Goal: Transaction & Acquisition: Purchase product/service

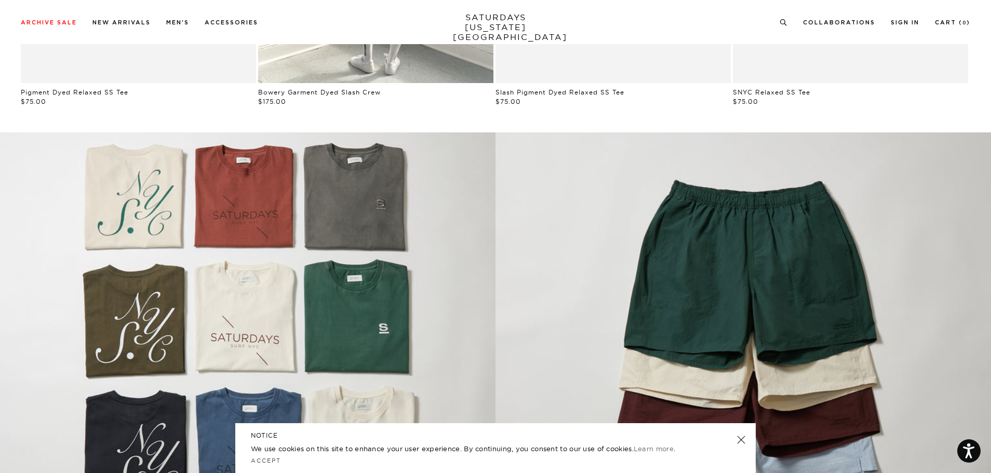
scroll to position [951, 0]
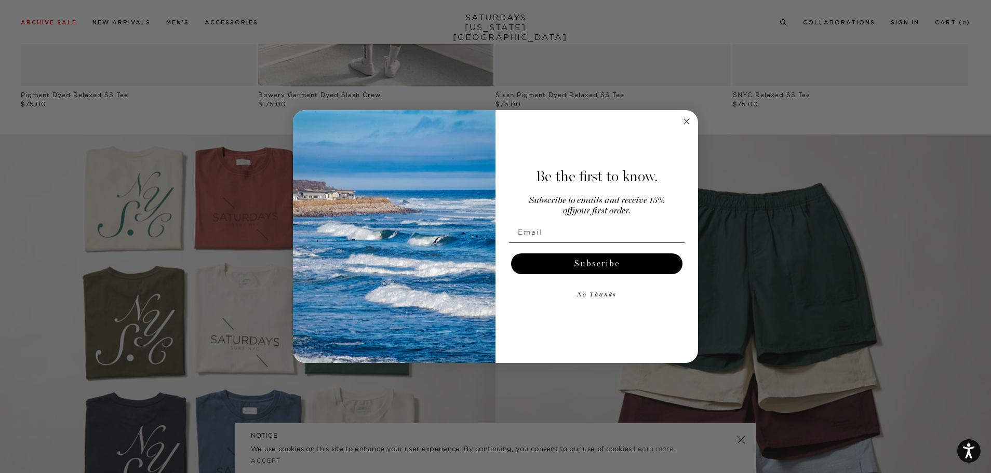
click at [692, 124] on circle "Close dialog" at bounding box center [687, 121] width 12 height 12
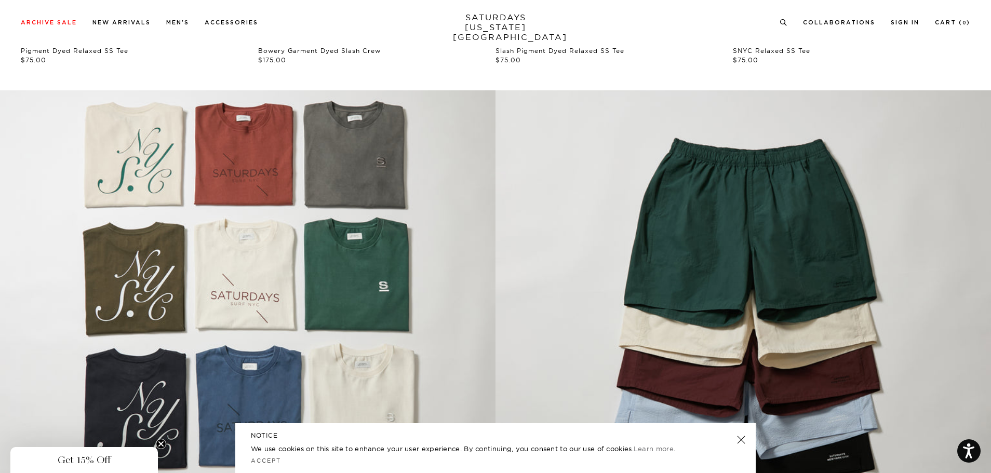
scroll to position [943, 0]
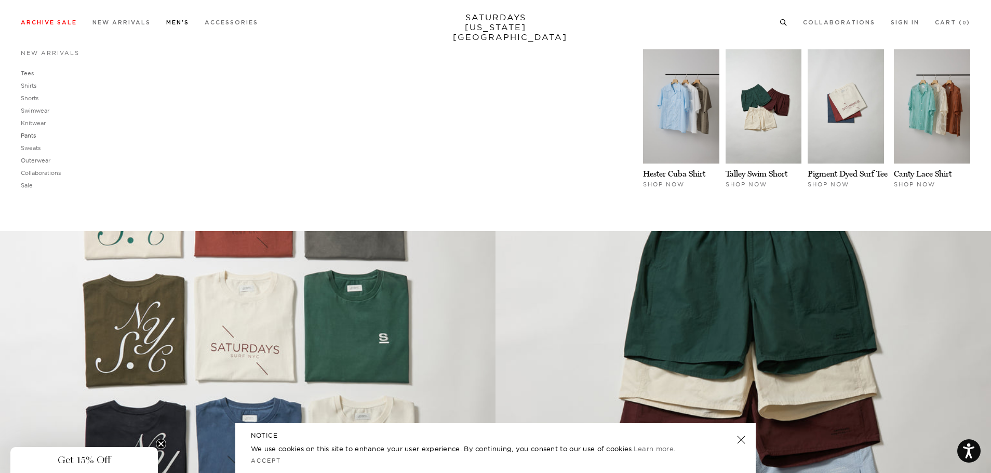
click at [32, 135] on link "Pants" at bounding box center [28, 135] width 15 height 7
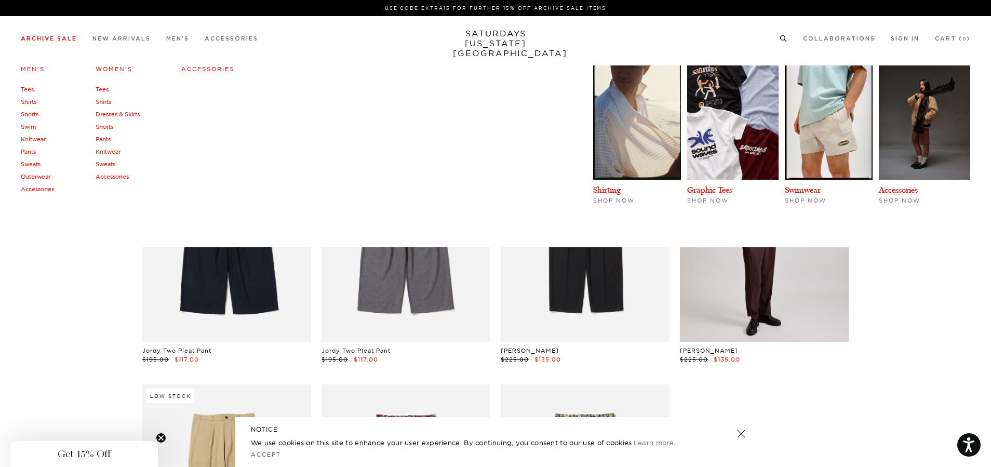
click at [73, 39] on link "Archive Sale" at bounding box center [49, 39] width 56 height 6
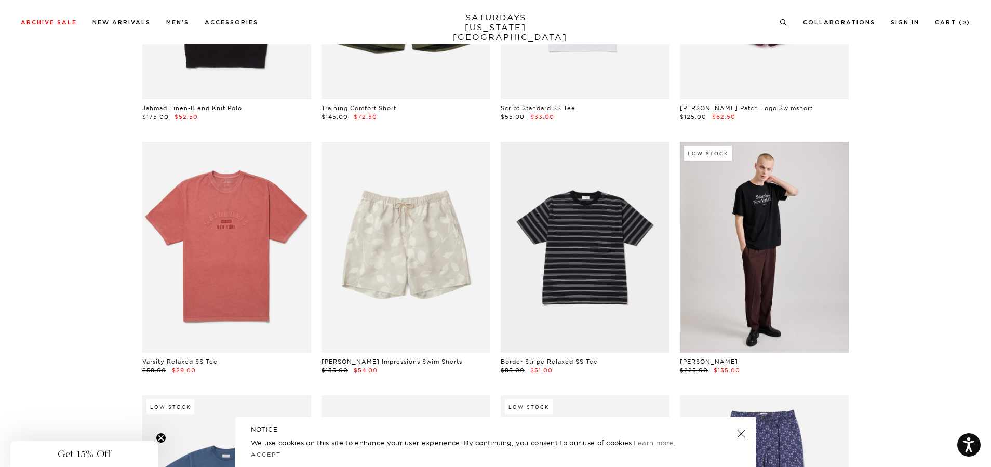
scroll to position [2516, 6]
